Goal: Task Accomplishment & Management: Use online tool/utility

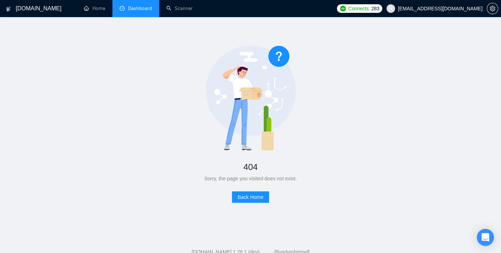
click at [138, 5] on link "Dashboard" at bounding box center [135, 8] width 32 height 6
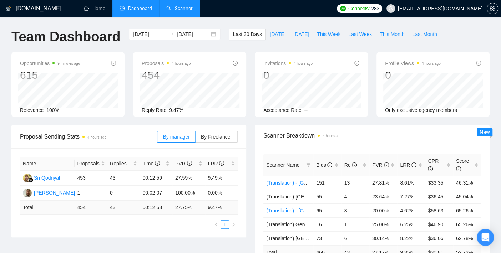
click at [179, 6] on link "Scanner" at bounding box center [179, 8] width 26 height 6
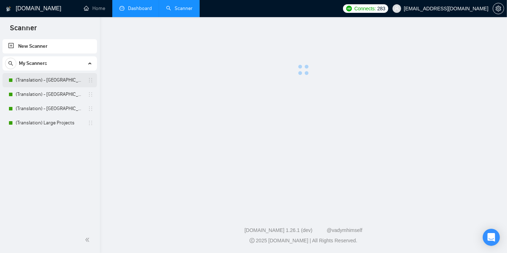
drag, startPoint x: 34, startPoint y: 84, endPoint x: 38, endPoint y: 85, distance: 4.3
click at [34, 85] on link "(Translation) - [GEOGRAPHIC_DATA]" at bounding box center [50, 80] width 68 height 14
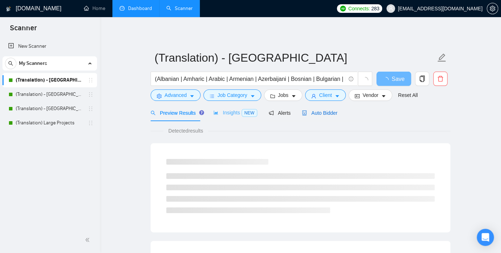
drag, startPoint x: 302, startPoint y: 114, endPoint x: 211, endPoint y: 109, distance: 90.7
click at [302, 114] on icon "robot" at bounding box center [304, 113] width 5 height 5
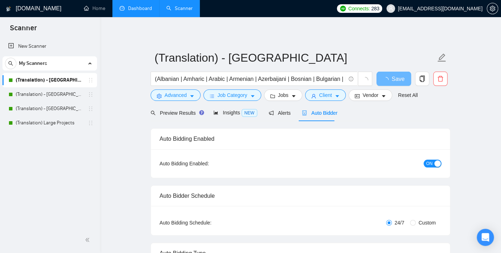
checkbox input "true"
click at [225, 114] on span "Insights NEW" at bounding box center [234, 113] width 43 height 6
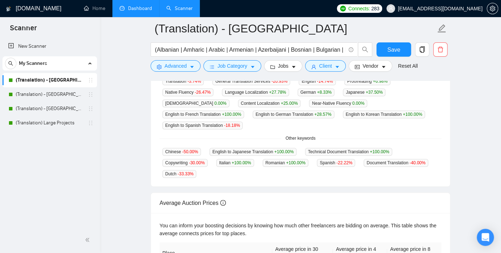
scroll to position [4, 0]
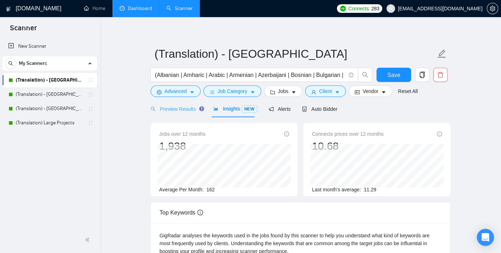
click at [172, 103] on div "Preview Results" at bounding box center [175, 109] width 51 height 17
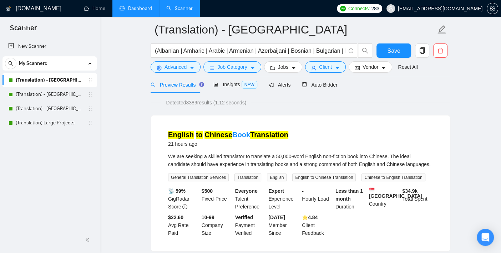
scroll to position [83, 0]
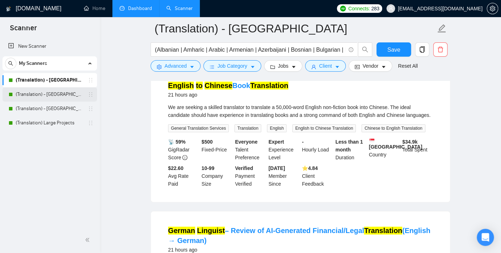
click at [47, 96] on link "(Translation) - [GEOGRAPHIC_DATA]" at bounding box center [50, 94] width 68 height 14
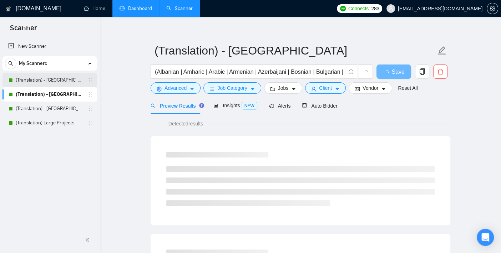
click at [45, 81] on link "(Translation) - [GEOGRAPHIC_DATA]" at bounding box center [50, 80] width 68 height 14
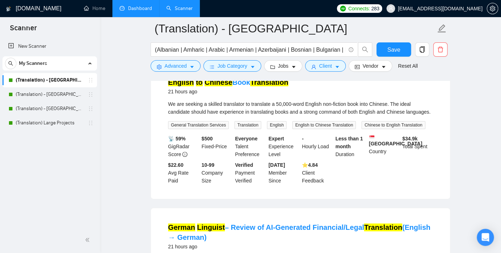
scroll to position [47, 0]
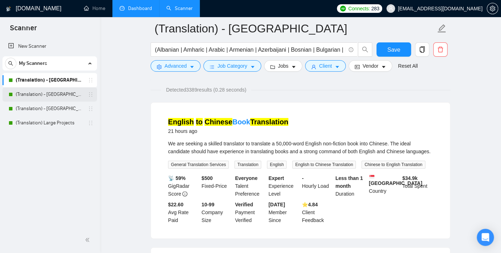
click at [61, 92] on link "(Translation) - [GEOGRAPHIC_DATA]" at bounding box center [50, 94] width 68 height 14
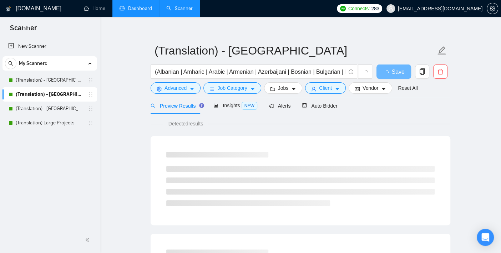
scroll to position [47, 0]
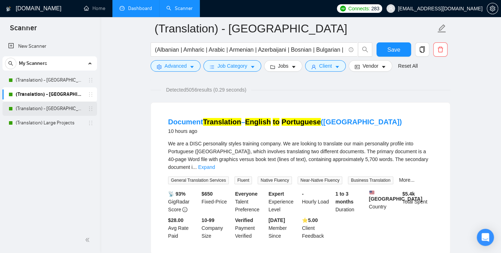
click at [38, 109] on link "(Translation) - [GEOGRAPHIC_DATA]" at bounding box center [50, 109] width 68 height 14
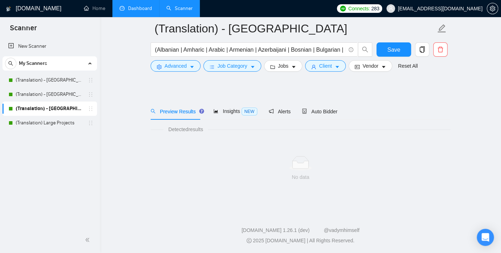
scroll to position [7, 0]
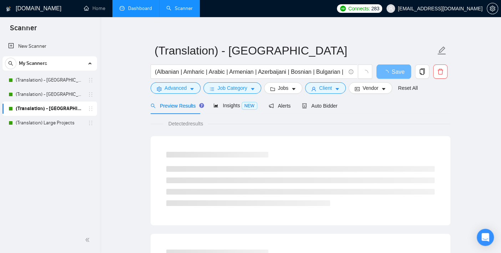
click at [207, 106] on div "Preview Results Insights NEW Alerts Auto Bidder" at bounding box center [243, 105] width 187 height 17
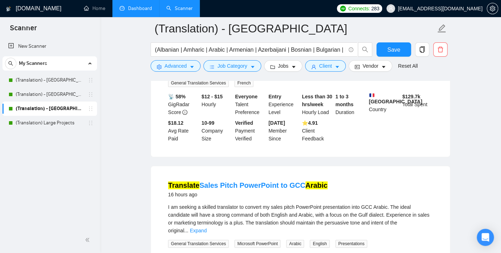
scroll to position [86, 0]
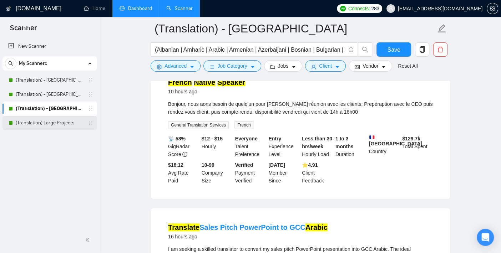
click at [66, 127] on link "(Translation) Large Projects" at bounding box center [50, 123] width 68 height 14
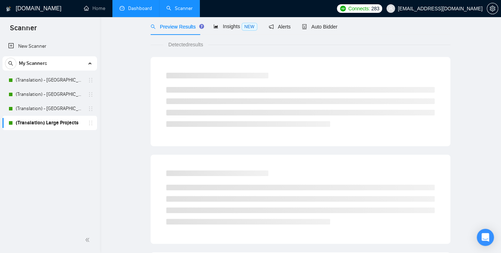
scroll to position [7, 0]
